Goal: Task Accomplishment & Management: Use online tool/utility

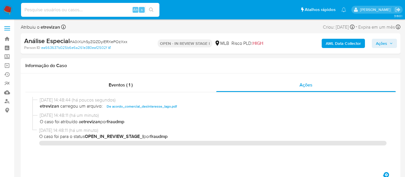
select select "10"
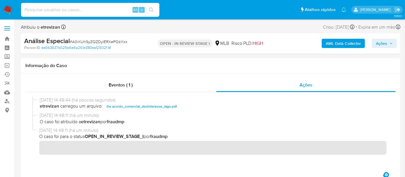
scroll to position [32, 0]
type input "2457947349"
click at [150, 8] on icon "search-icon" at bounding box center [151, 10] width 4 height 4
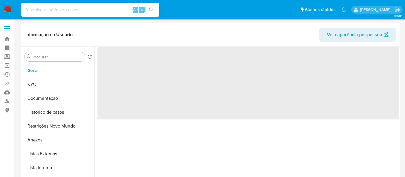
select select "10"
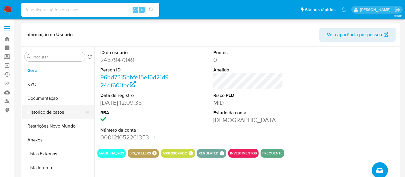
click at [44, 113] on button "Histórico de casos" at bounding box center [56, 112] width 68 height 14
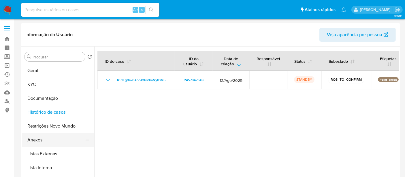
click at [40, 139] on button "Anexos" at bounding box center [56, 140] width 68 height 14
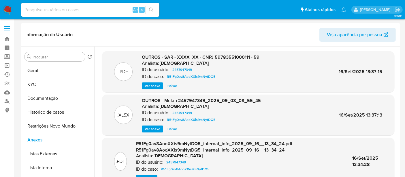
click at [150, 83] on span "Ver anexo" at bounding box center [153, 86] width 16 height 6
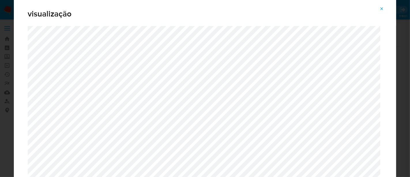
click at [382, 7] on icon "Attachment preview" at bounding box center [382, 8] width 5 height 5
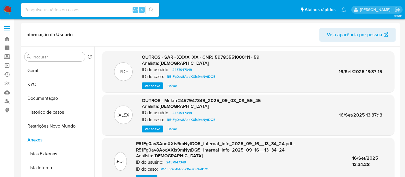
click at [92, 10] on input at bounding box center [90, 10] width 139 height 8
paste input "2457947349"
type input "2457947349"
click at [151, 8] on icon "search-icon" at bounding box center [151, 10] width 5 height 5
click at [8, 8] on img at bounding box center [8, 10] width 10 height 10
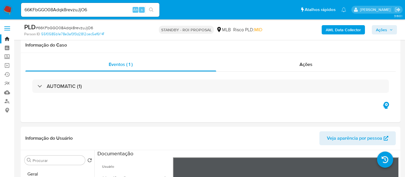
select select "10"
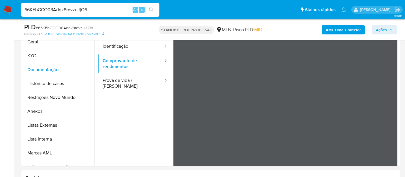
drag, startPoint x: 19, startPoint y: 12, endPoint x: 0, endPoint y: -10, distance: 28.4
paste input "j6BdMRHzJV20slCf2fsaN2g"
type input "j6BdMRHzJV20slCf2fsaN2g6"
click at [152, 8] on icon "search-icon" at bounding box center [151, 10] width 5 height 5
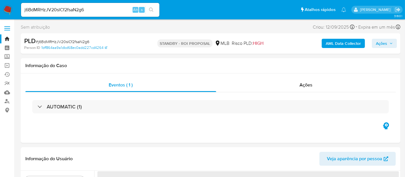
select select "10"
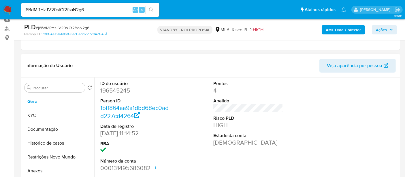
scroll to position [96, 0]
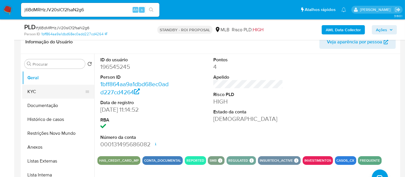
click at [33, 91] on button "KYC" at bounding box center [56, 92] width 68 height 14
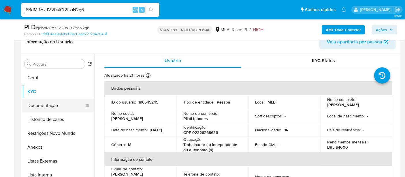
drag, startPoint x: 36, startPoint y: 104, endPoint x: 42, endPoint y: 104, distance: 5.8
click at [36, 104] on button "Documentação" at bounding box center [56, 105] width 68 height 14
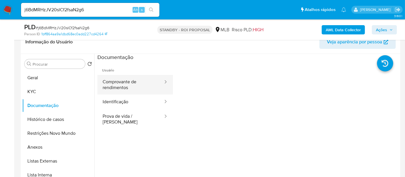
click at [135, 82] on button "Comprovante de rendimentos" at bounding box center [131, 85] width 66 height 20
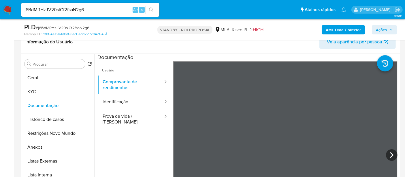
scroll to position [84, 0]
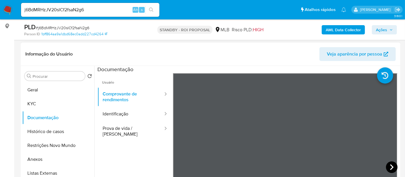
click at [389, 166] on icon at bounding box center [392, 167] width 12 height 12
click at [387, 164] on icon at bounding box center [392, 167] width 12 height 12
click at [41, 89] on button "Geral" at bounding box center [56, 90] width 68 height 14
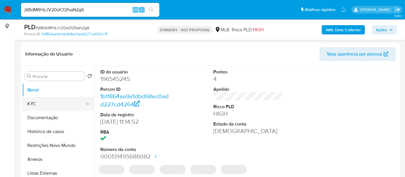
click at [31, 102] on button "KYC" at bounding box center [56, 104] width 68 height 14
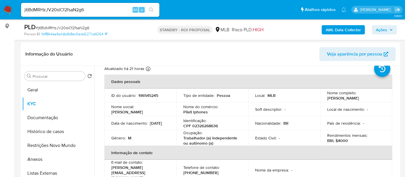
scroll to position [32, 0]
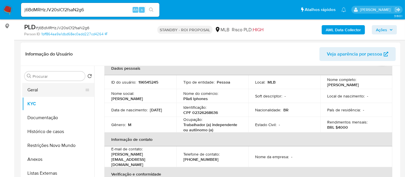
click at [39, 91] on button "Geral" at bounding box center [56, 90] width 68 height 14
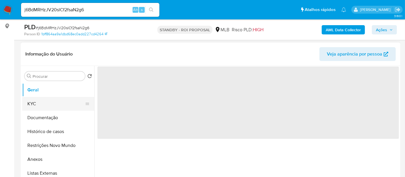
scroll to position [0, 0]
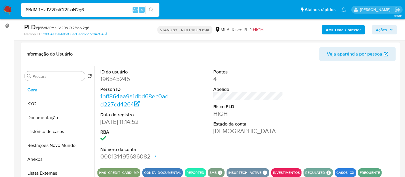
drag, startPoint x: 93, startPoint y: 8, endPoint x: 0, endPoint y: -3, distance: 93.6
paste input "qVPhqf97U83pOQiOzu75WFP"
type input "qVPhqf97U83pOQiOzu75WFP6"
click at [152, 8] on icon "search-icon" at bounding box center [151, 10] width 5 height 5
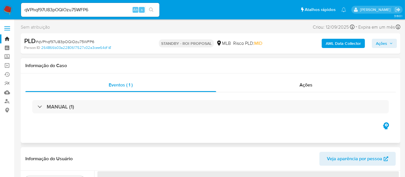
select select "10"
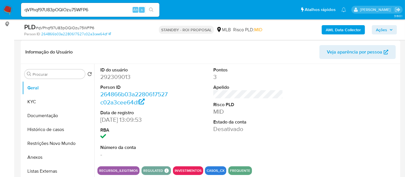
scroll to position [96, 0]
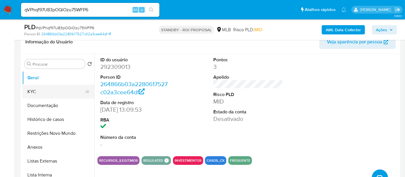
click at [38, 91] on button "KYC" at bounding box center [56, 92] width 68 height 14
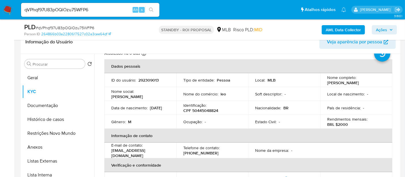
scroll to position [32, 0]
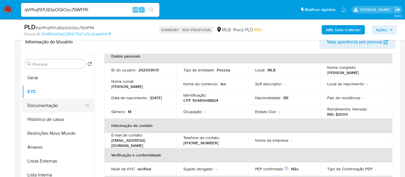
click at [48, 103] on button "Documentação" at bounding box center [56, 105] width 68 height 14
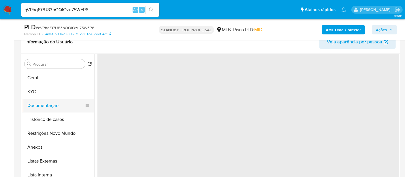
scroll to position [0, 0]
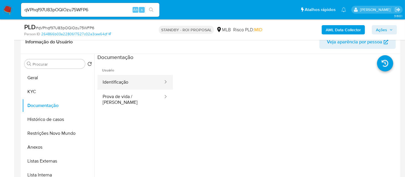
click at [137, 82] on button "Identificação" at bounding box center [131, 82] width 66 height 15
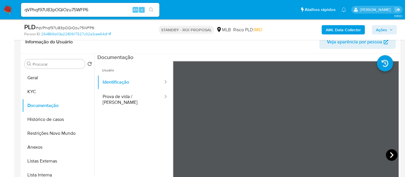
click at [390, 153] on icon at bounding box center [391, 155] width 3 height 6
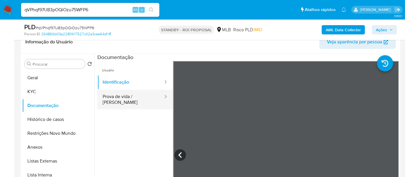
click at [128, 93] on button "Prova de vida / Selfie" at bounding box center [131, 99] width 66 height 20
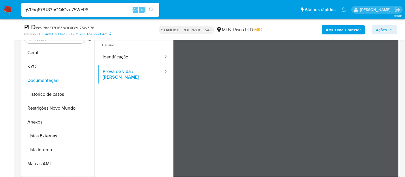
scroll to position [128, 0]
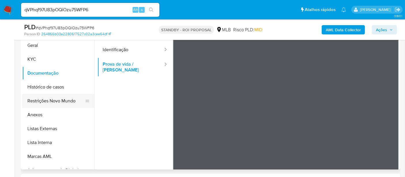
click at [53, 100] on button "Restrições Novo Mundo" at bounding box center [56, 101] width 68 height 14
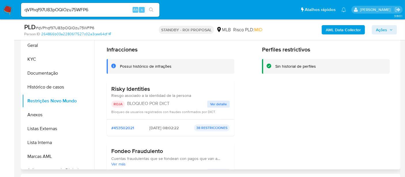
click at [215, 101] on span "Ver detalle" at bounding box center [218, 104] width 17 height 6
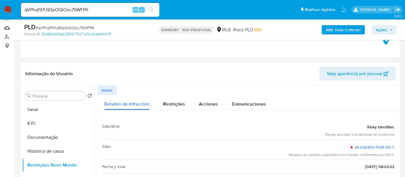
scroll to position [64, 0]
click at [36, 108] on button "Geral" at bounding box center [56, 110] width 68 height 14
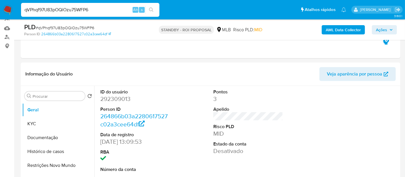
drag, startPoint x: 97, startPoint y: 8, endPoint x: 0, endPoint y: 9, distance: 97.3
click at [0, 9] on nav "Pausado Ver notificaciones qVPhqf97U83pOQiOzu75WFP6 Alt s Atalhos rápidos Presi…" at bounding box center [202, 9] width 405 height 19
paste input "Qfw2NvEeEqlKmcC36Fb7mKqn"
type input "Qfw2NvEeEqlKmcC36Fb7mKqn"
click at [150, 8] on icon "search-icon" at bounding box center [151, 10] width 4 height 4
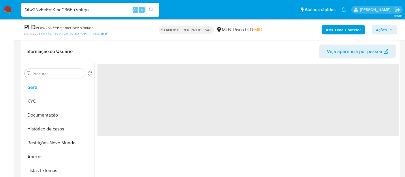
scroll to position [96, 0]
select select "10"
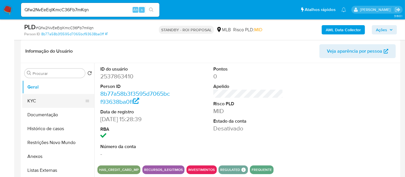
click at [41, 100] on button "KYC" at bounding box center [56, 101] width 68 height 14
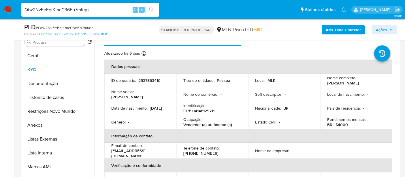
scroll to position [131, 0]
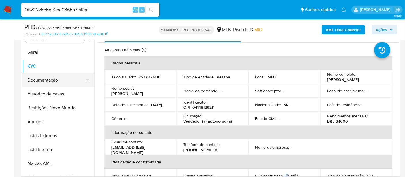
click at [43, 77] on button "Documentação" at bounding box center [56, 80] width 68 height 14
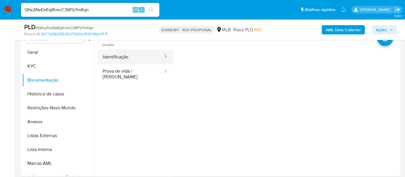
click at [131, 55] on button "Identificação" at bounding box center [131, 56] width 66 height 15
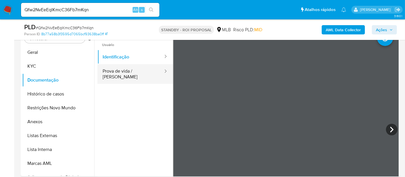
click at [136, 71] on button "Prova de vida / Selfie" at bounding box center [131, 74] width 66 height 20
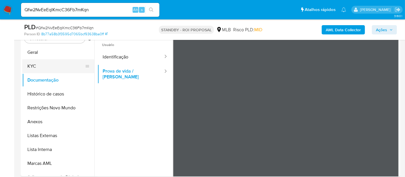
click at [39, 65] on button "KYC" at bounding box center [56, 66] width 68 height 14
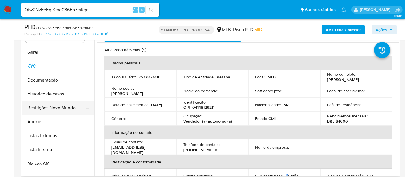
click at [46, 108] on button "Restrições Novo Mundo" at bounding box center [56, 108] width 68 height 14
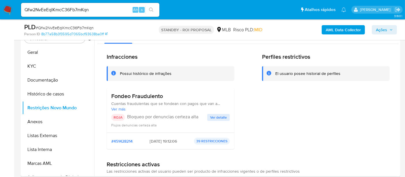
click at [215, 116] on span "Ver detalle" at bounding box center [218, 117] width 17 height 6
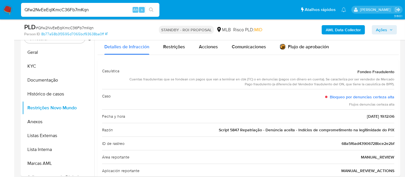
drag, startPoint x: 98, startPoint y: 12, endPoint x: 0, endPoint y: 12, distance: 98.1
click at [0, 12] on nav "Pausado Ver notificaciones Qfw2NvEeEqlKmcC36Fb7mKqn Alt s Atalhos rápidos Presi…" at bounding box center [202, 9] width 405 height 19
paste input "PKReprmN4bH4oZW15FP70kmg"
type input "PKReprmN4bH4oZW15FP70kmg"
click at [153, 7] on button "search-icon" at bounding box center [151, 10] width 12 height 8
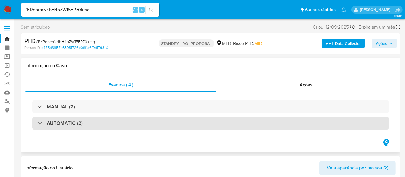
select select "10"
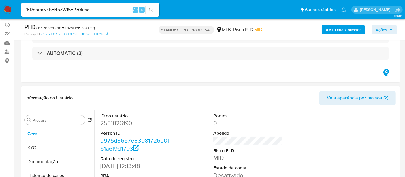
scroll to position [64, 0]
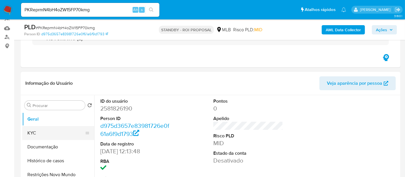
click at [38, 132] on button "KYC" at bounding box center [56, 133] width 68 height 14
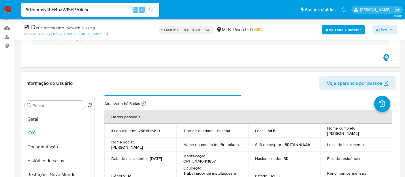
scroll to position [32, 0]
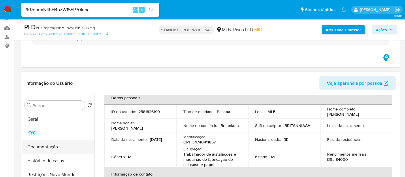
click at [44, 143] on button "Documentação" at bounding box center [56, 147] width 68 height 14
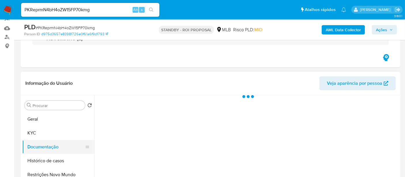
scroll to position [0, 0]
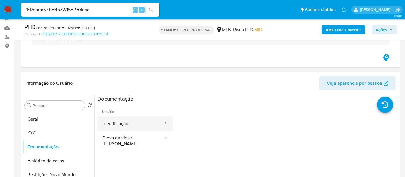
click at [126, 122] on button "Identificação" at bounding box center [131, 123] width 66 height 15
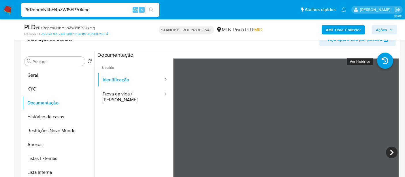
scroll to position [110, 0]
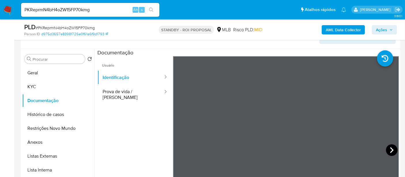
click at [387, 148] on icon at bounding box center [392, 150] width 12 height 12
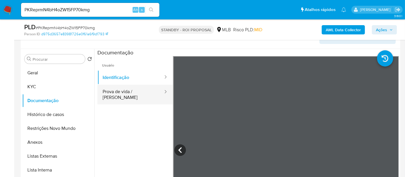
drag, startPoint x: 124, startPoint y: 90, endPoint x: 129, endPoint y: 91, distance: 5.6
click at [124, 90] on button "Prova de vida / Selfie" at bounding box center [131, 95] width 66 height 20
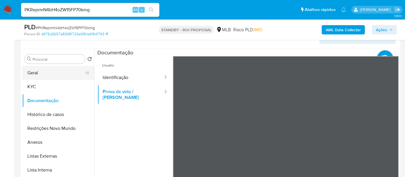
click at [40, 69] on button "Geral" at bounding box center [56, 73] width 68 height 14
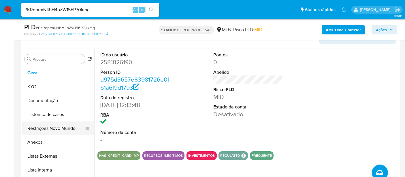
click at [49, 127] on button "Restrições Novo Mundo" at bounding box center [56, 128] width 68 height 14
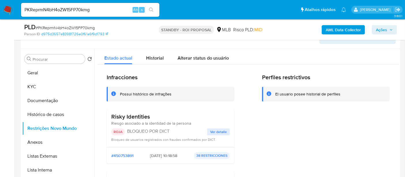
click at [216, 132] on span "Ver detalle" at bounding box center [218, 132] width 17 height 6
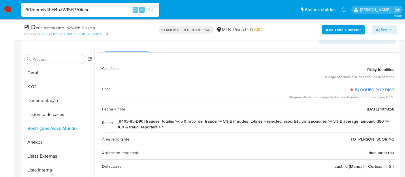
scroll to position [0, 0]
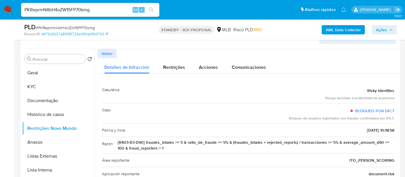
click at [110, 54] on span "Volver" at bounding box center [107, 53] width 11 height 8
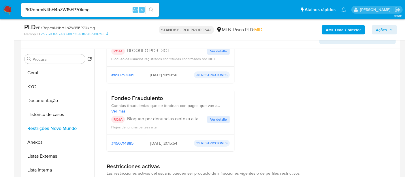
scroll to position [96, 0]
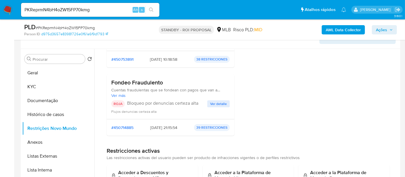
click at [219, 103] on span "Ver detalle" at bounding box center [218, 104] width 17 height 6
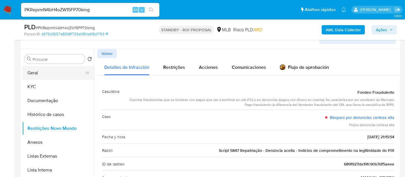
click at [36, 75] on button "Geral" at bounding box center [56, 73] width 68 height 14
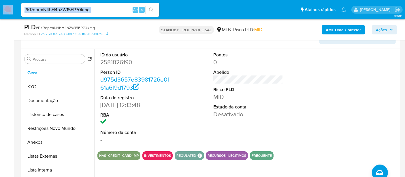
drag, startPoint x: 102, startPoint y: 14, endPoint x: 0, endPoint y: 11, distance: 102.2
click at [0, 11] on nav "Pausado Ver notificaciones PKReprmN4bH4oZW15FP70kmg Alt s Atalhos rápidos Presi…" at bounding box center [202, 9] width 405 height 19
click at [106, 6] on input "PKReprmN4bH4oZW15FP70kmg" at bounding box center [90, 10] width 139 height 8
click at [104, 11] on input "PKReprmN4bH4oZW15FP70kmg" at bounding box center [90, 10] width 139 height 8
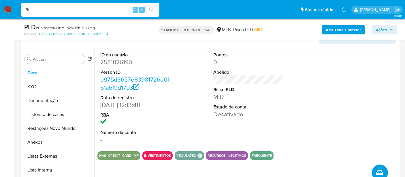
type input "P"
paste input "b5mdjHyKFnYcTN7CYwVDKoKI"
type input "b5mdjHyKFnYcTN7CYwVDKoKI"
click at [151, 8] on icon "search-icon" at bounding box center [151, 10] width 5 height 5
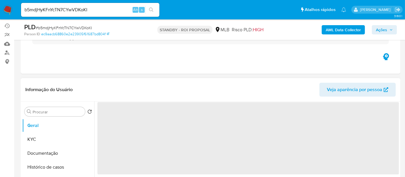
scroll to position [64, 0]
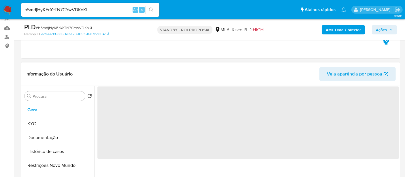
select select "10"
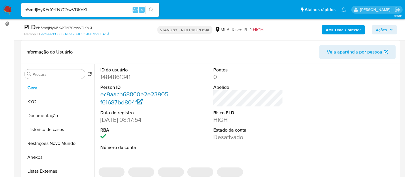
scroll to position [96, 0]
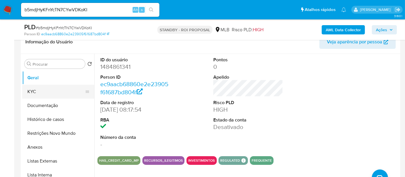
click at [40, 92] on button "KYC" at bounding box center [56, 92] width 68 height 14
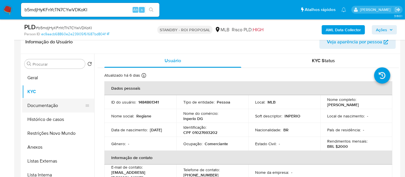
click at [52, 103] on button "Documentação" at bounding box center [56, 105] width 68 height 14
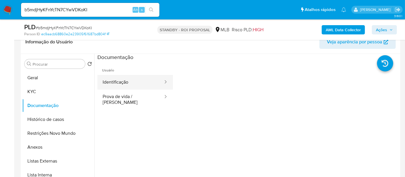
click at [132, 83] on button "Identificação" at bounding box center [131, 82] width 66 height 15
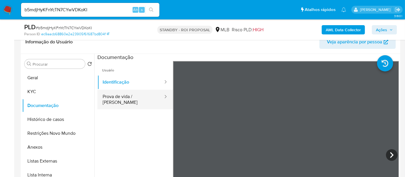
click at [128, 98] on button "Prova de vida / Selfie" at bounding box center [131, 99] width 66 height 20
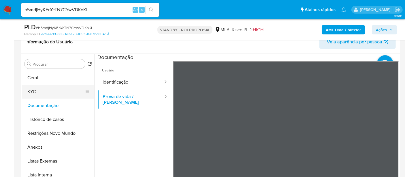
drag, startPoint x: 35, startPoint y: 91, endPoint x: 44, endPoint y: 91, distance: 9.8
click at [36, 91] on button "KYC" at bounding box center [56, 92] width 68 height 14
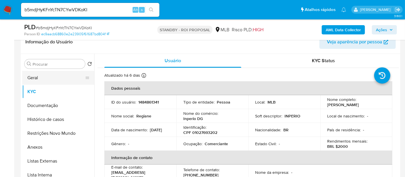
click at [38, 75] on button "Geral" at bounding box center [56, 78] width 68 height 14
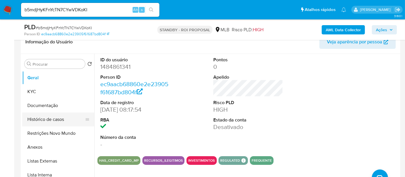
click at [47, 118] on button "Histórico de casos" at bounding box center [56, 119] width 68 height 14
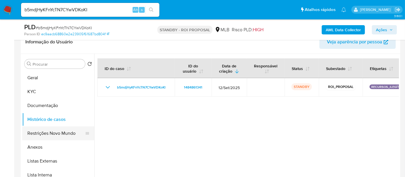
click at [49, 132] on button "Restrições Novo Mundo" at bounding box center [56, 133] width 68 height 14
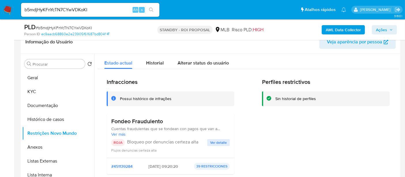
click at [220, 141] on span "Ver detalle" at bounding box center [218, 142] width 17 height 6
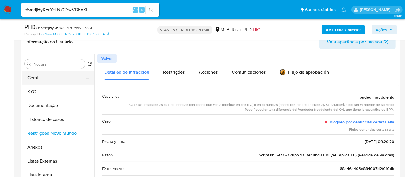
click at [40, 79] on button "Geral" at bounding box center [56, 78] width 68 height 14
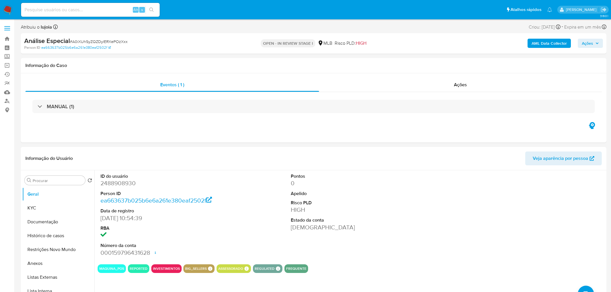
select select "10"
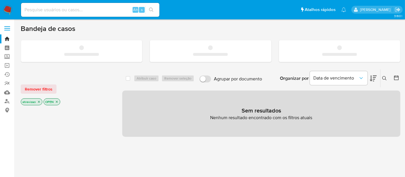
click at [86, 10] on input at bounding box center [90, 10] width 139 height 8
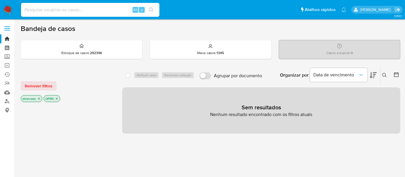
paste input "2457947349"
type input "2457947349"
click at [154, 10] on button "search-icon" at bounding box center [151, 10] width 12 height 8
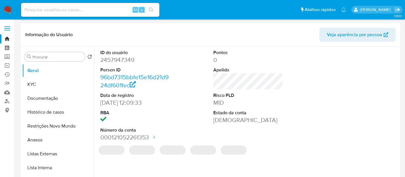
select select "10"
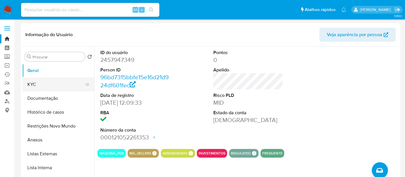
click at [35, 84] on button "KYC" at bounding box center [56, 84] width 68 height 14
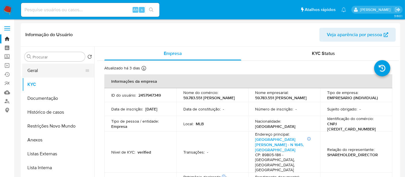
click at [31, 67] on button "Geral" at bounding box center [56, 70] width 68 height 14
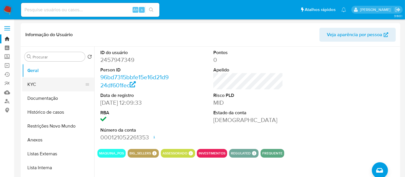
click at [39, 86] on button "KYC" at bounding box center [56, 84] width 68 height 14
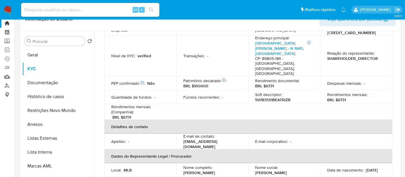
scroll to position [96, 0]
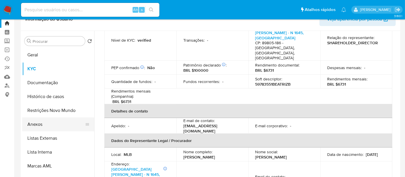
click at [40, 124] on button "Anexos" at bounding box center [56, 124] width 68 height 14
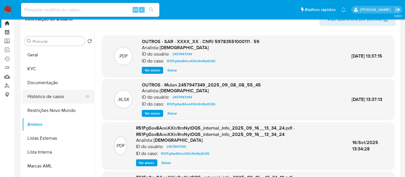
click at [48, 96] on button "Histórico de casos" at bounding box center [56, 96] width 68 height 14
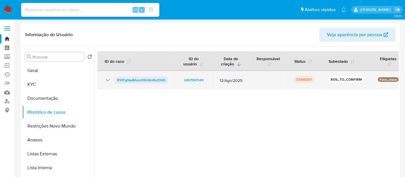
click at [140, 77] on span "R51Fg0av8AooXXis9mNytDQ5" at bounding box center [141, 79] width 48 height 7
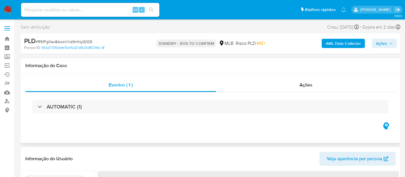
select select "10"
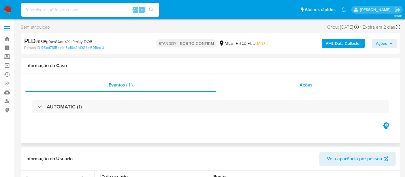
click at [308, 85] on span "Ações" at bounding box center [306, 84] width 13 height 7
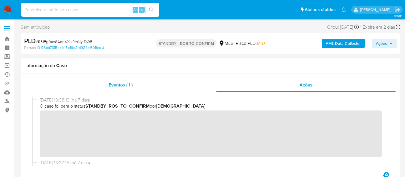
click at [121, 82] on span "Eventos ( 1 )" at bounding box center [121, 84] width 24 height 7
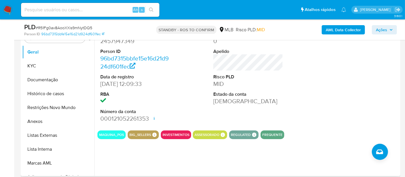
scroll to position [124, 0]
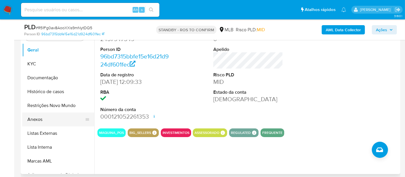
click at [38, 118] on button "Anexos" at bounding box center [56, 119] width 68 height 14
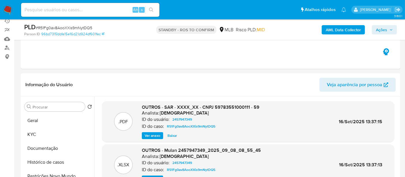
scroll to position [0, 0]
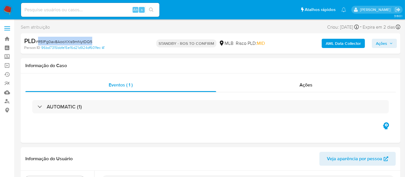
drag, startPoint x: 39, startPoint y: 42, endPoint x: 93, endPoint y: 43, distance: 53.7
click at [93, 43] on div "PLD # R51Fg0av8AooXXis9mNytDQ5" at bounding box center [85, 41] width 122 height 9
copy span "R51Fg0av8AooXXis9mNytDQ5"
select select "10"
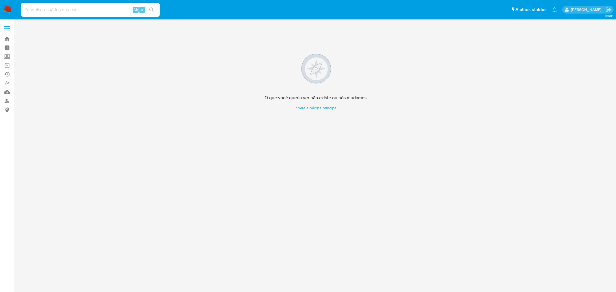
drag, startPoint x: 9, startPoint y: 7, endPoint x: 10, endPoint y: 11, distance: 4.3
click at [9, 7] on img at bounding box center [8, 10] width 10 height 10
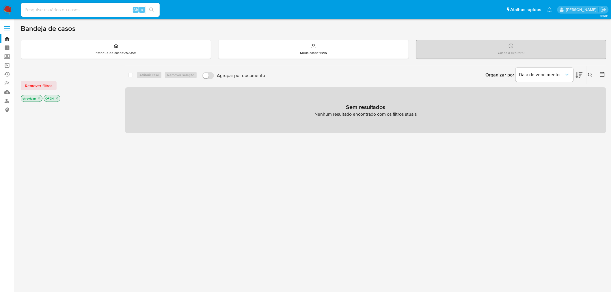
click at [5, 65] on link "Operações em massa" at bounding box center [34, 65] width 69 height 9
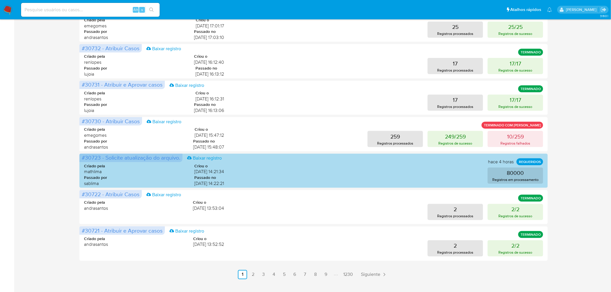
scroll to position [224, 0]
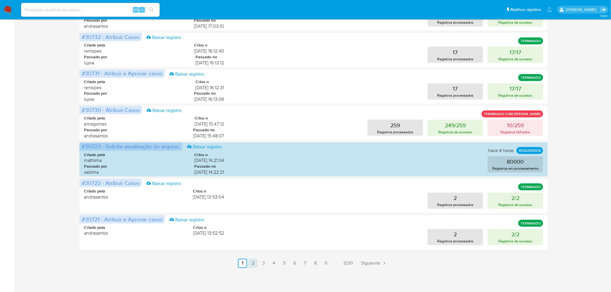
click at [251, 263] on link "2" at bounding box center [252, 263] width 9 height 9
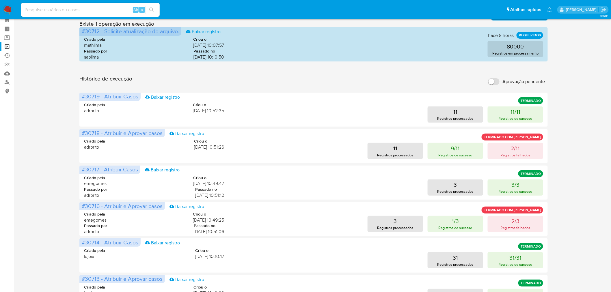
scroll to position [0, 0]
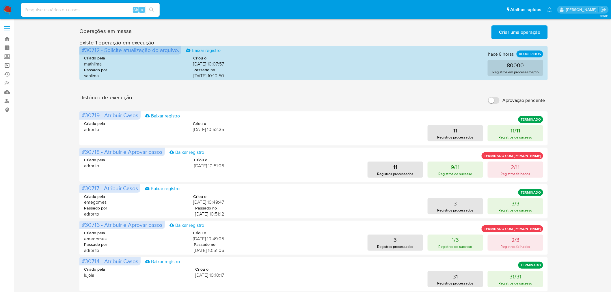
click at [7, 62] on link "Operações em massa" at bounding box center [34, 65] width 69 height 9
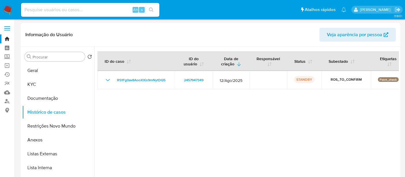
select select "10"
click at [6, 63] on link "Operações em massa" at bounding box center [34, 65] width 69 height 9
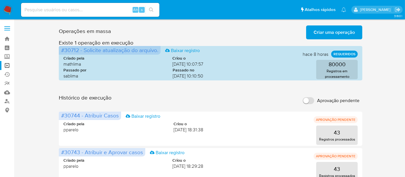
click at [335, 32] on span "Criar uma operação" at bounding box center [334, 32] width 41 height 13
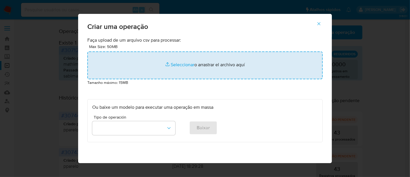
click at [177, 63] on input "file" at bounding box center [204, 65] width 235 height 28
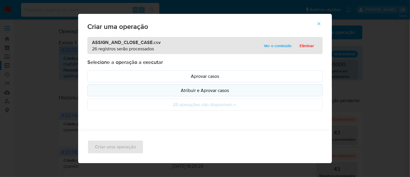
click at [205, 89] on p "Atribuir e Aprovar casos" at bounding box center [205, 90] width 226 height 7
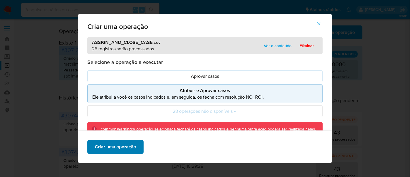
click at [112, 147] on span "Criar uma operação" at bounding box center [115, 146] width 41 height 13
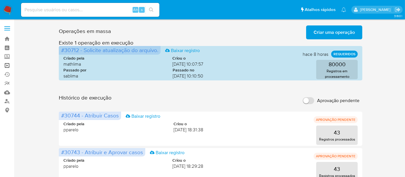
click at [8, 64] on link "Operações em massa" at bounding box center [34, 65] width 69 height 9
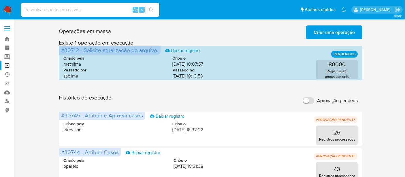
click at [333, 32] on span "Criar uma operação" at bounding box center [334, 32] width 41 height 13
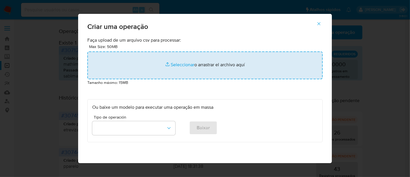
click at [178, 62] on input "file" at bounding box center [204, 65] width 235 height 28
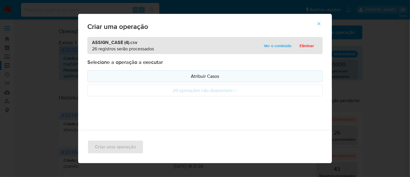
click at [199, 74] on p "Atribuir Casos" at bounding box center [205, 76] width 226 height 7
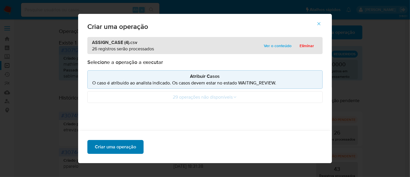
click at [108, 146] on span "Criar uma operação" at bounding box center [115, 146] width 41 height 13
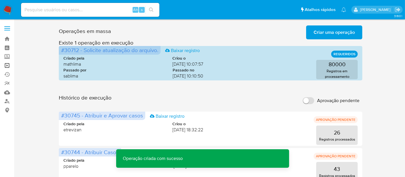
click at [7, 65] on link "Operações em massa" at bounding box center [34, 65] width 69 height 9
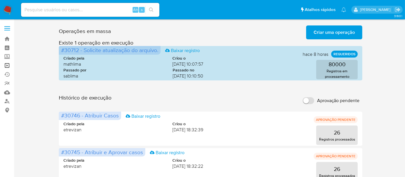
click at [6, 65] on link "Operações em massa" at bounding box center [34, 65] width 69 height 9
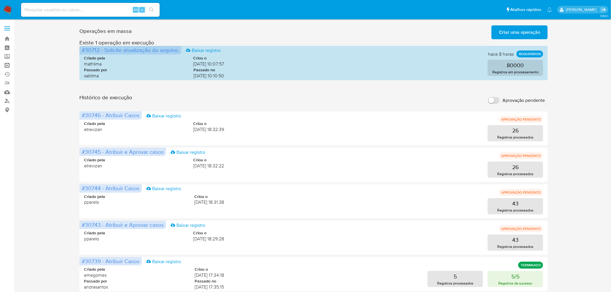
click at [7, 64] on link "Operações em massa" at bounding box center [34, 65] width 69 height 9
